Goal: Use online tool/utility: Utilize a website feature to perform a specific function

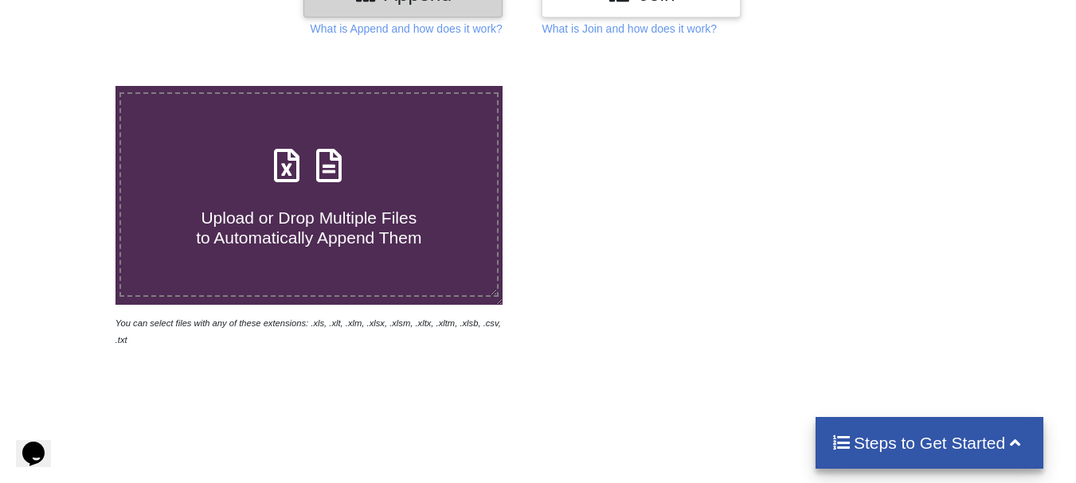
click at [291, 216] on span "Upload or Drop Multiple Files to Automatically Append Them" at bounding box center [308, 228] width 225 height 38
click at [72, 86] on input "Upload or Drop Multiple Files to Automatically Append Them" at bounding box center [72, 86] width 0 height 0
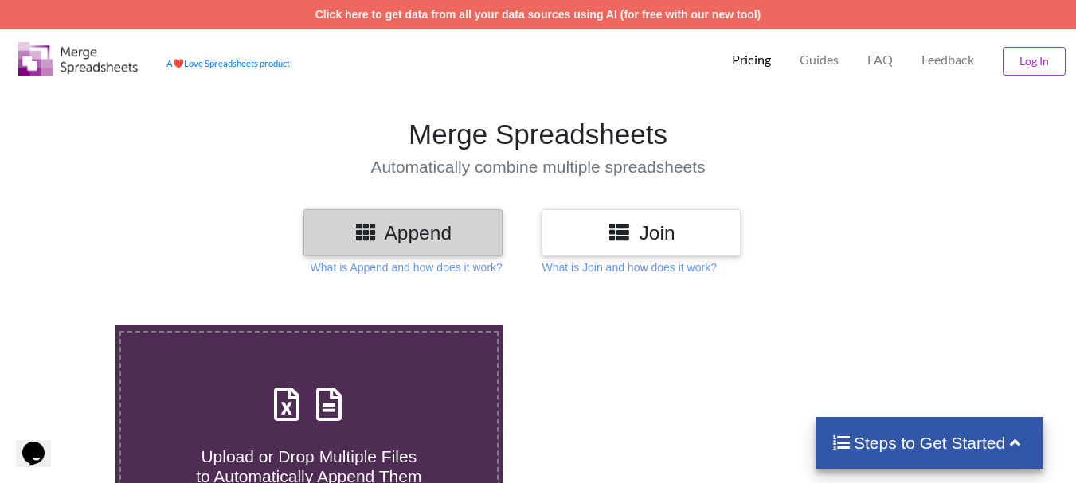
type input "C:\fakepath\14-BOK-APAS_Scheme_List07_08_2025.xls"
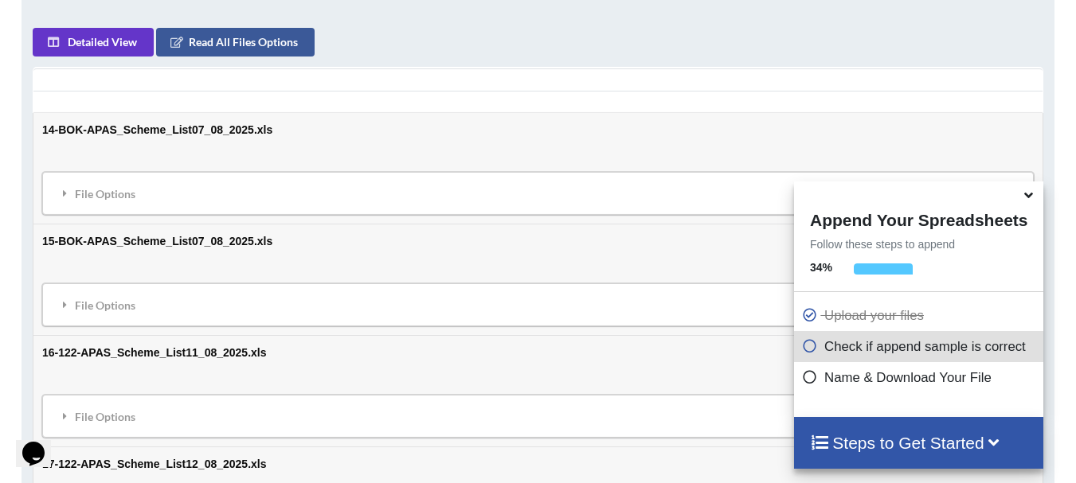
scroll to position [779, 0]
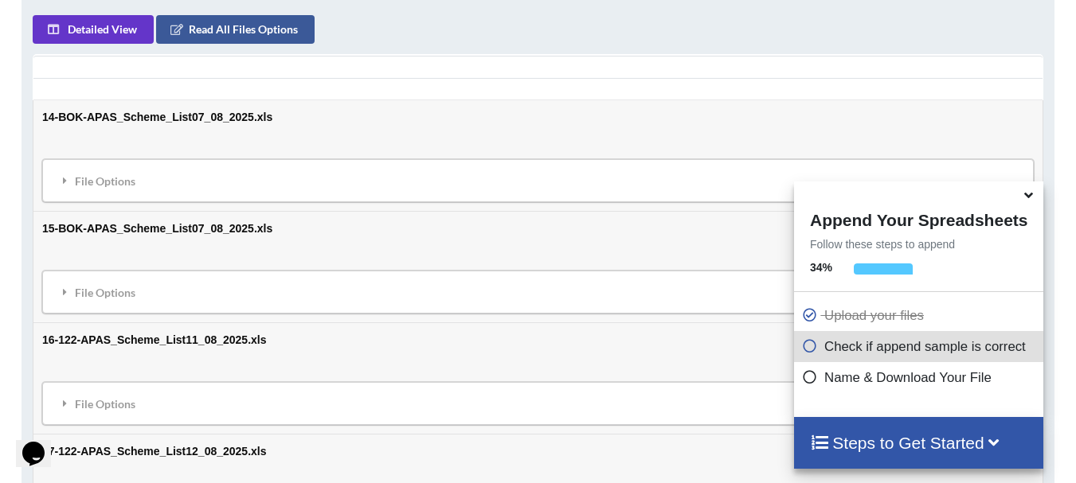
click at [1030, 193] on icon at bounding box center [1028, 193] width 17 height 14
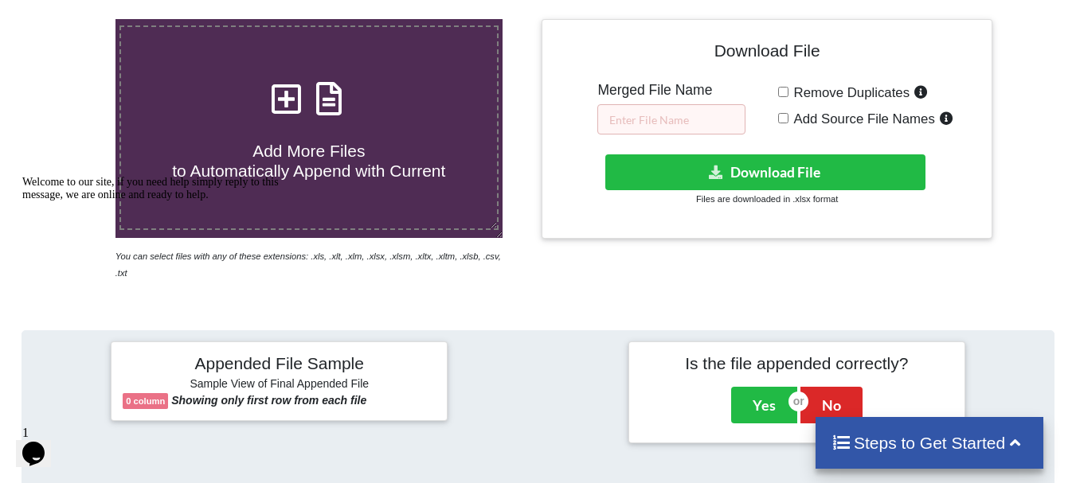
scroll to position [301, 0]
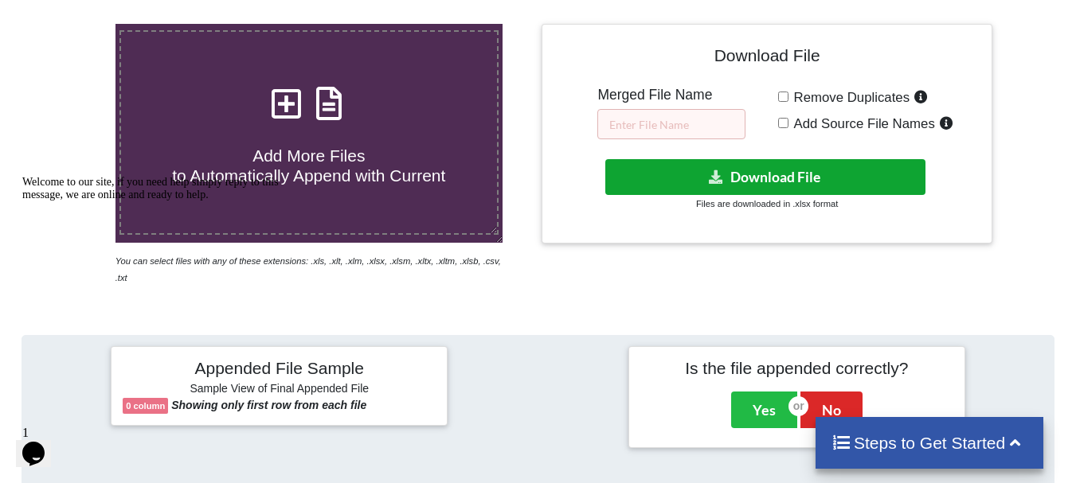
click at [810, 180] on button "Download File" at bounding box center [765, 177] width 320 height 36
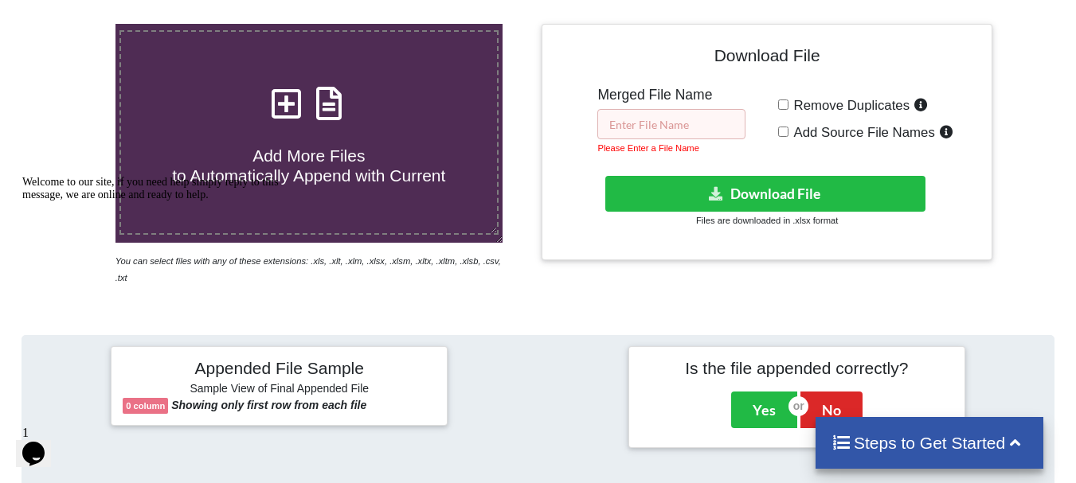
click at [673, 124] on input "text" at bounding box center [671, 124] width 148 height 30
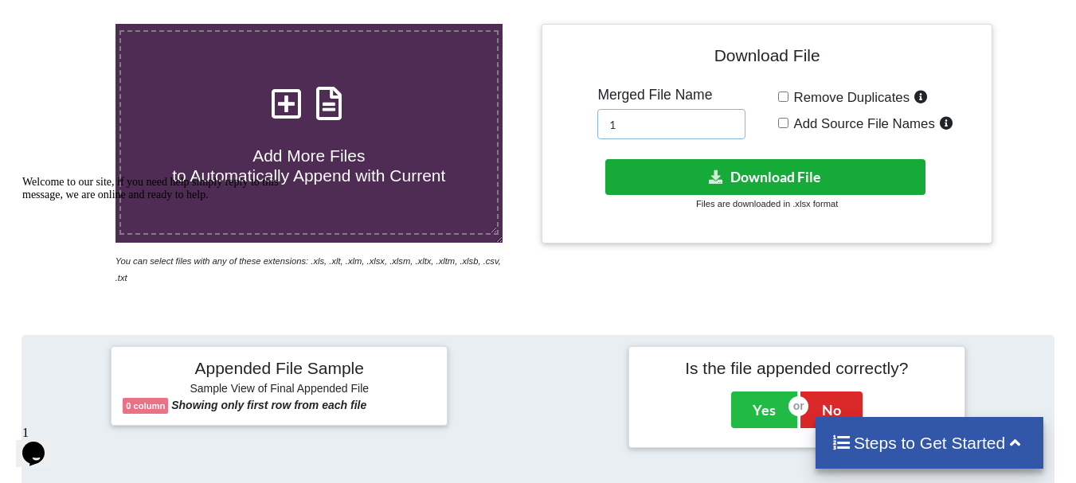
type input "1"
click at [720, 176] on icon at bounding box center [716, 176] width 17 height 12
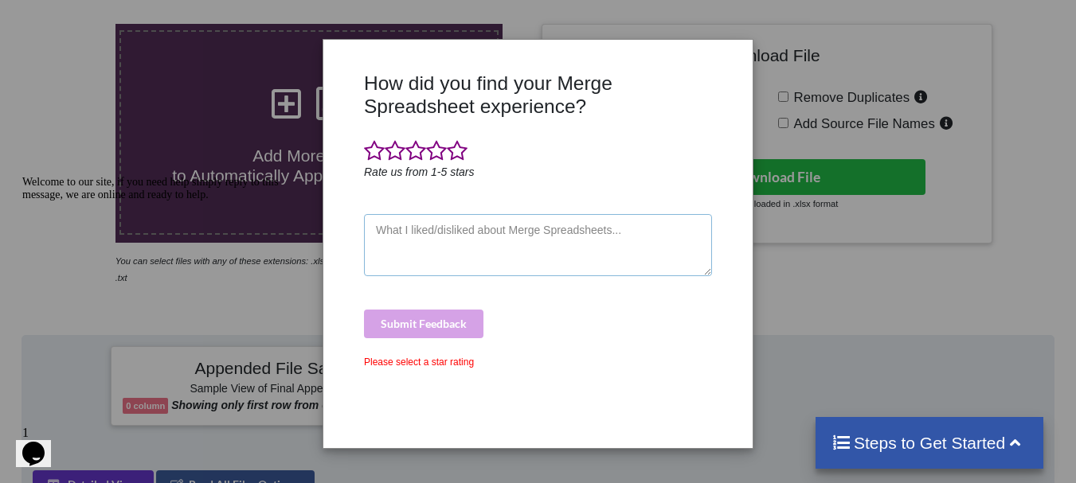
click at [457, 228] on textarea at bounding box center [538, 245] width 348 height 62
click at [377, 156] on span at bounding box center [374, 151] width 21 height 22
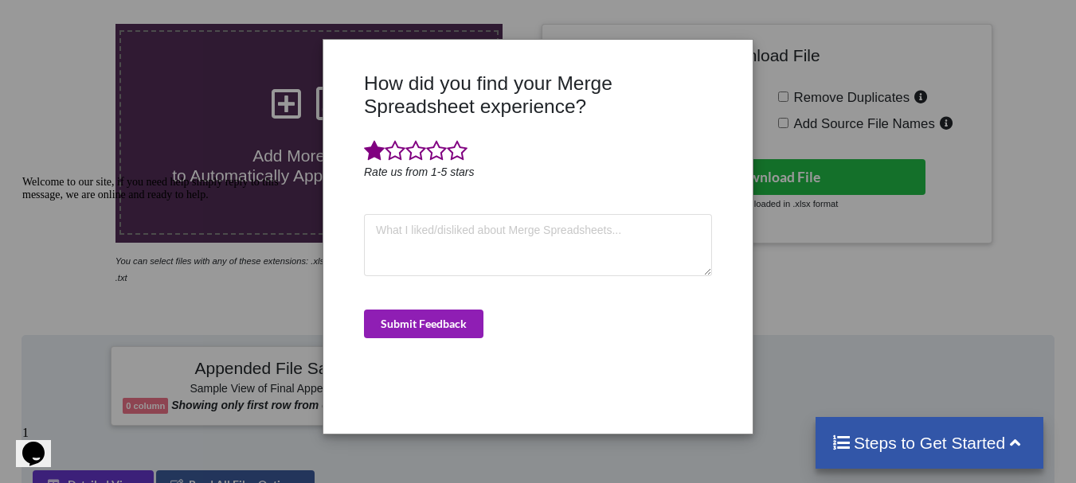
click at [416, 325] on button "Submit Feedback" at bounding box center [423, 324] width 119 height 29
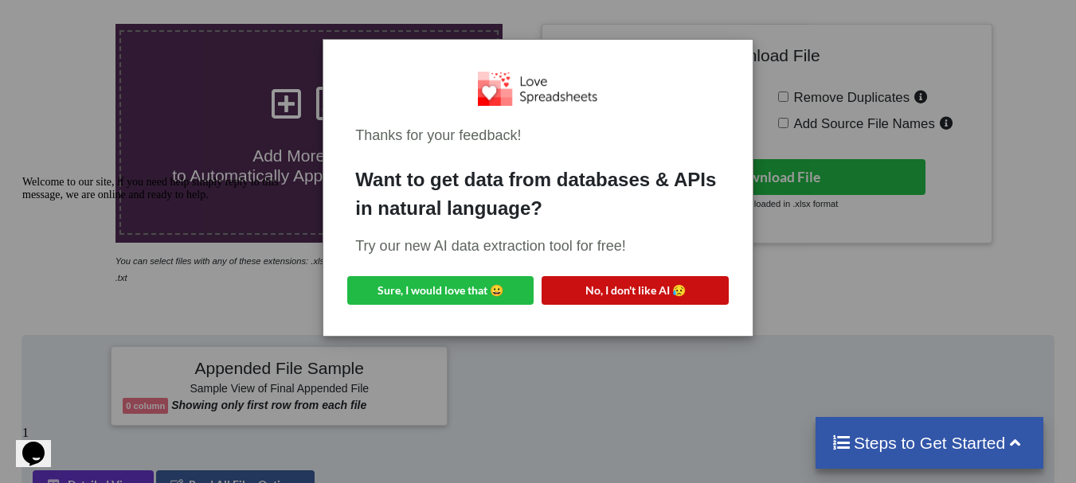
click at [650, 301] on button "No, I don't like AI 😥" at bounding box center [634, 290] width 186 height 29
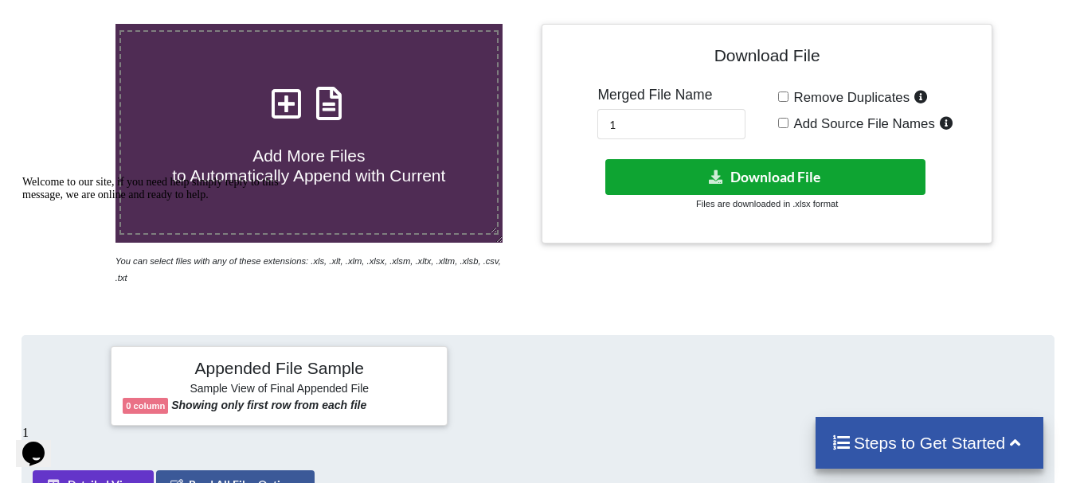
click at [777, 178] on button "Download File" at bounding box center [765, 177] width 320 height 36
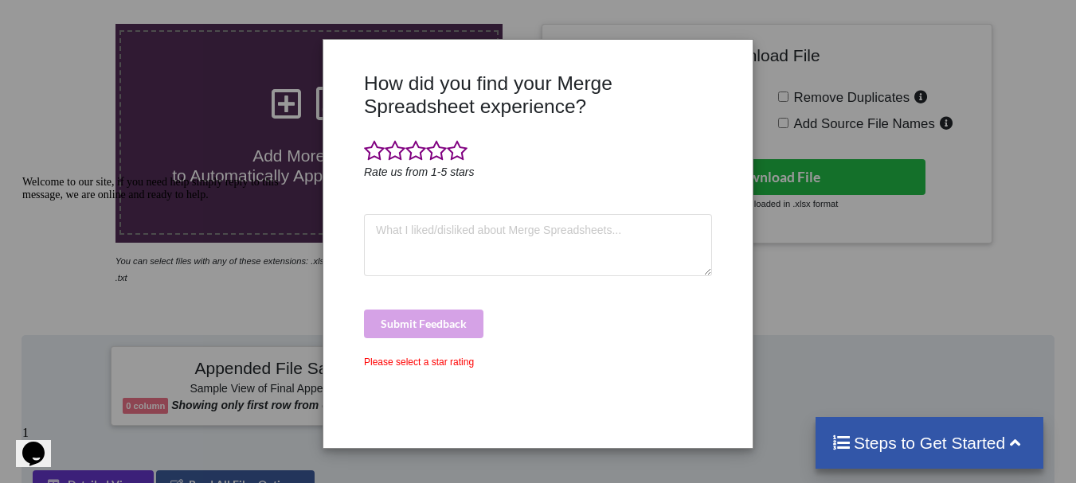
click at [818, 299] on div "How did you find your Merge Spreadsheet experience? Rate us from 1-5 stars Subm…" at bounding box center [538, 241] width 1076 height 483
